Goal: Information Seeking & Learning: Check status

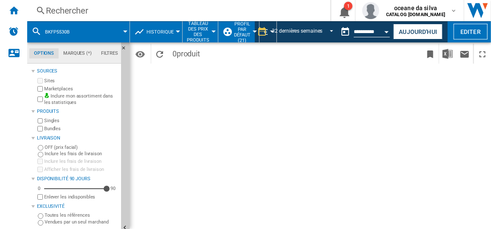
click at [123, 10] on div "Rechercher" at bounding box center [177, 11] width 263 height 12
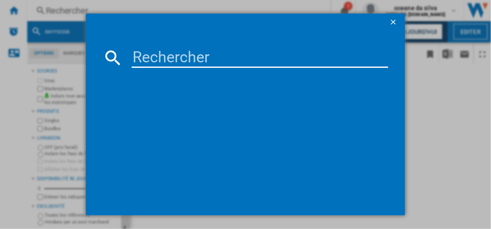
type input "DOP4746WT"
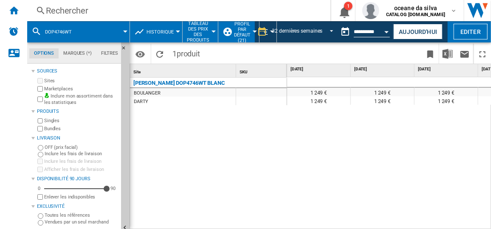
click at [379, 34] on button "Open calendar" at bounding box center [386, 30] width 15 height 15
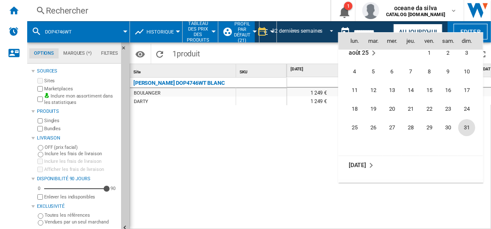
click at [463, 129] on span "31" at bounding box center [466, 127] width 17 height 17
type input "**********"
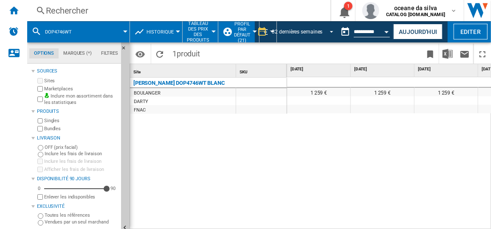
click at [306, 33] on div "32 dernières semaines" at bounding box center [297, 32] width 51 height 6
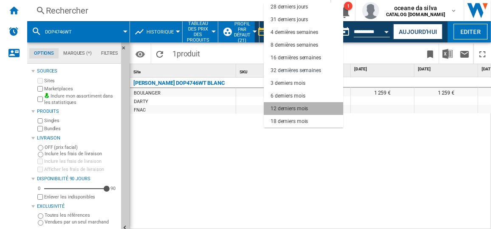
click at [311, 107] on md-option "12 derniers mois" at bounding box center [303, 108] width 79 height 13
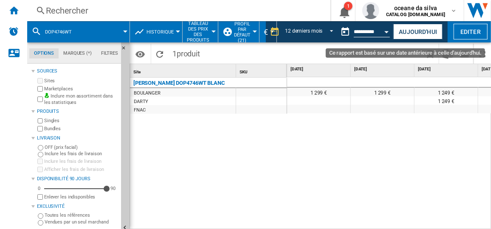
click at [380, 35] on button "Open calendar" at bounding box center [386, 30] width 15 height 15
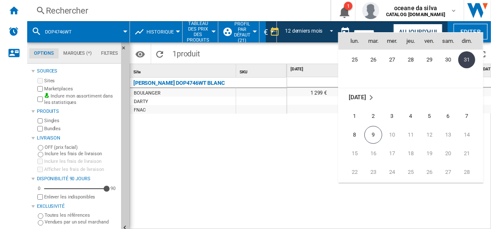
click at [467, 57] on span "31" at bounding box center [466, 59] width 17 height 17
